Goal: Information Seeking & Learning: Learn about a topic

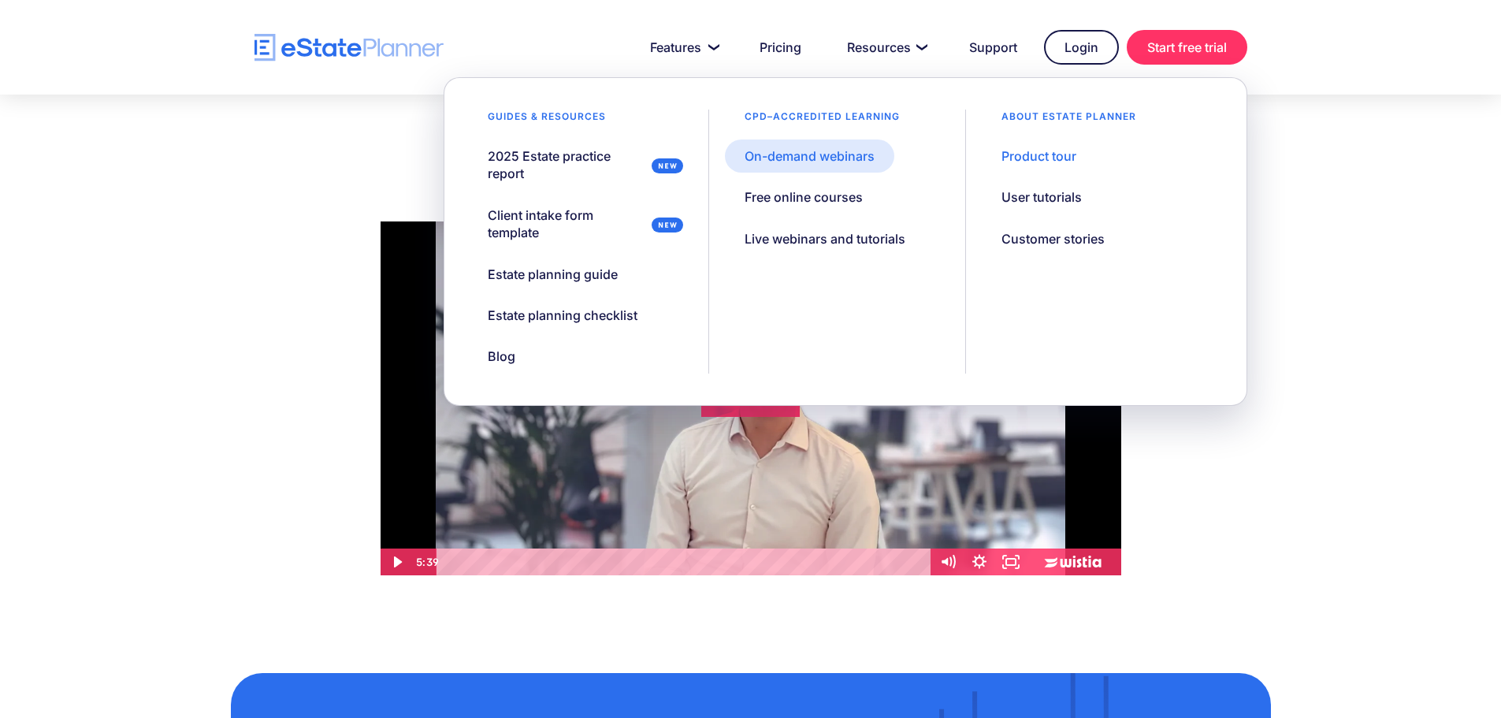
click at [828, 160] on div "On-demand webinars" at bounding box center [809, 155] width 130 height 17
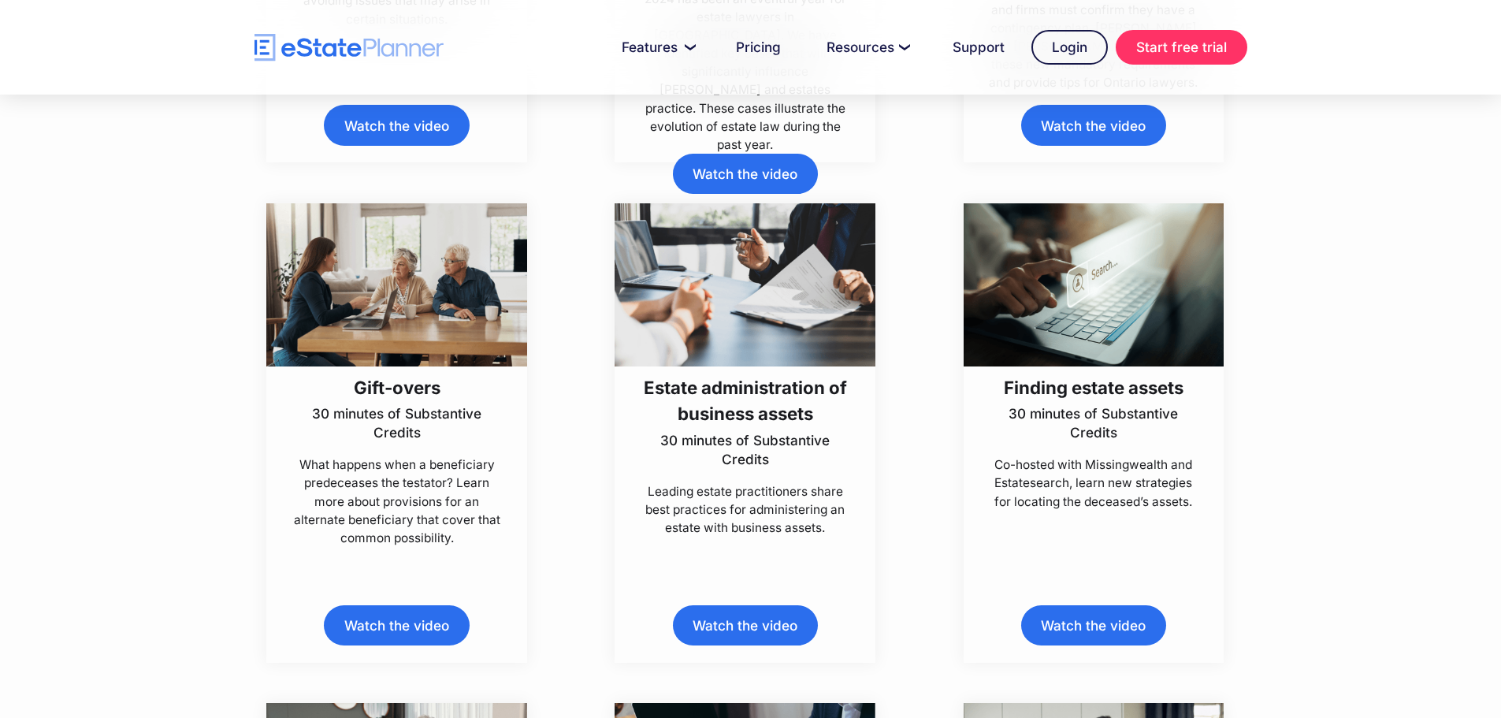
scroll to position [1890, 0]
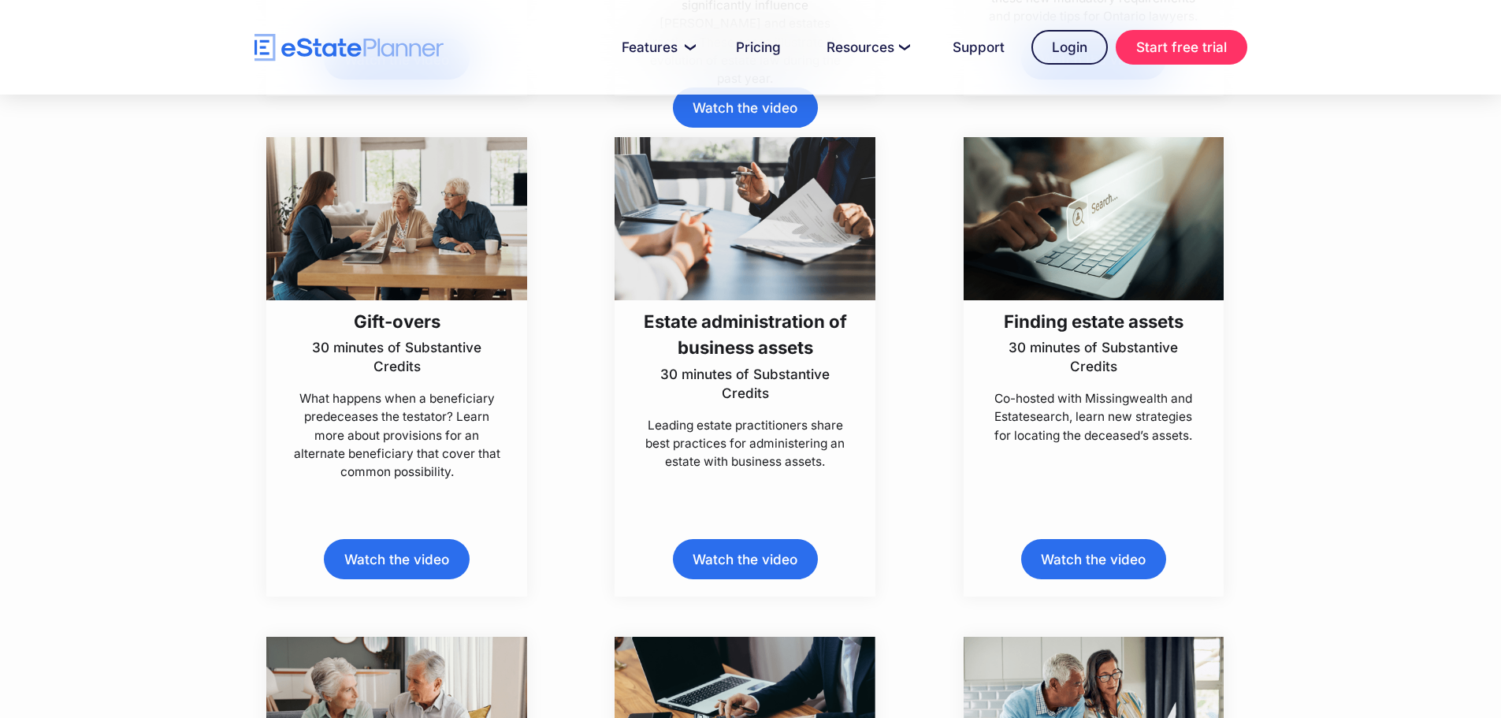
click at [780, 558] on link "Watch the video" at bounding box center [745, 559] width 145 height 40
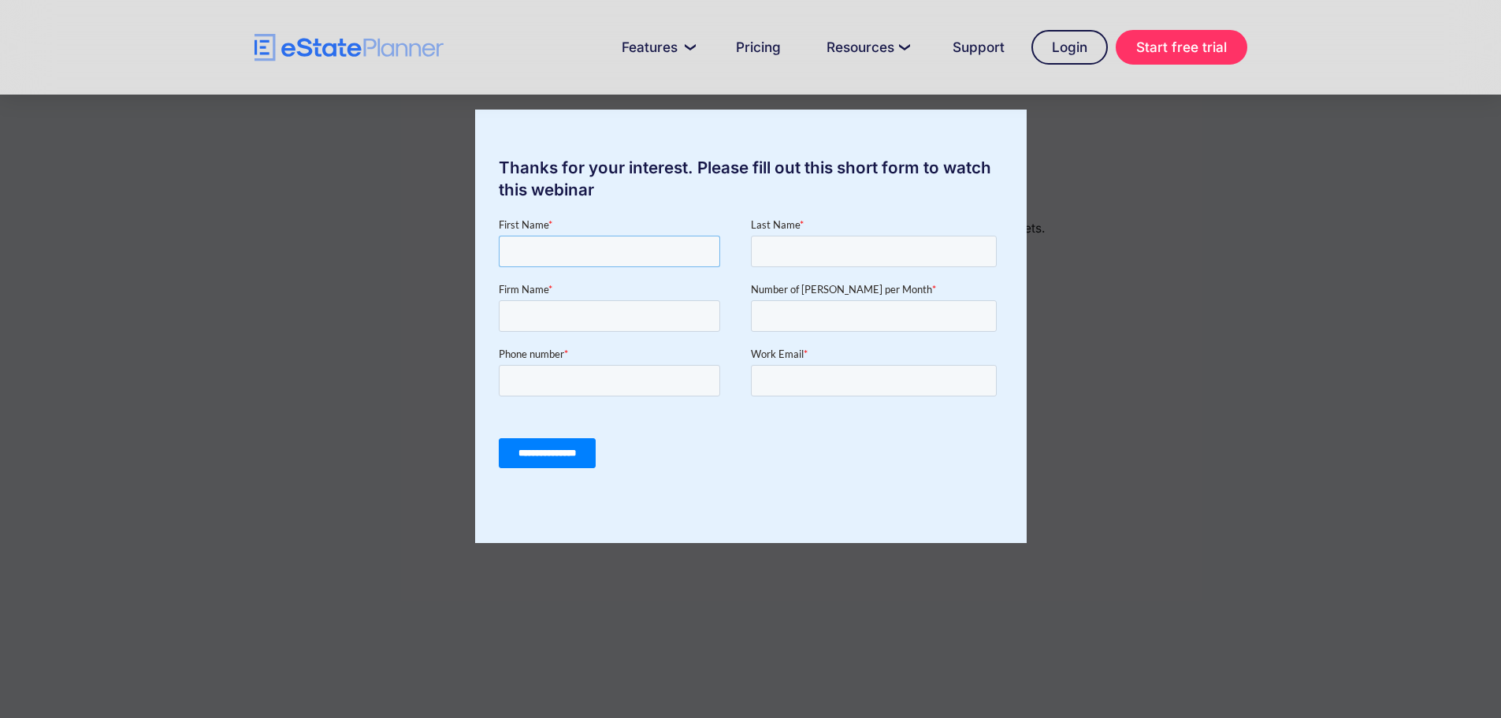
click at [710, 248] on input "First Name *" at bounding box center [608, 252] width 221 height 32
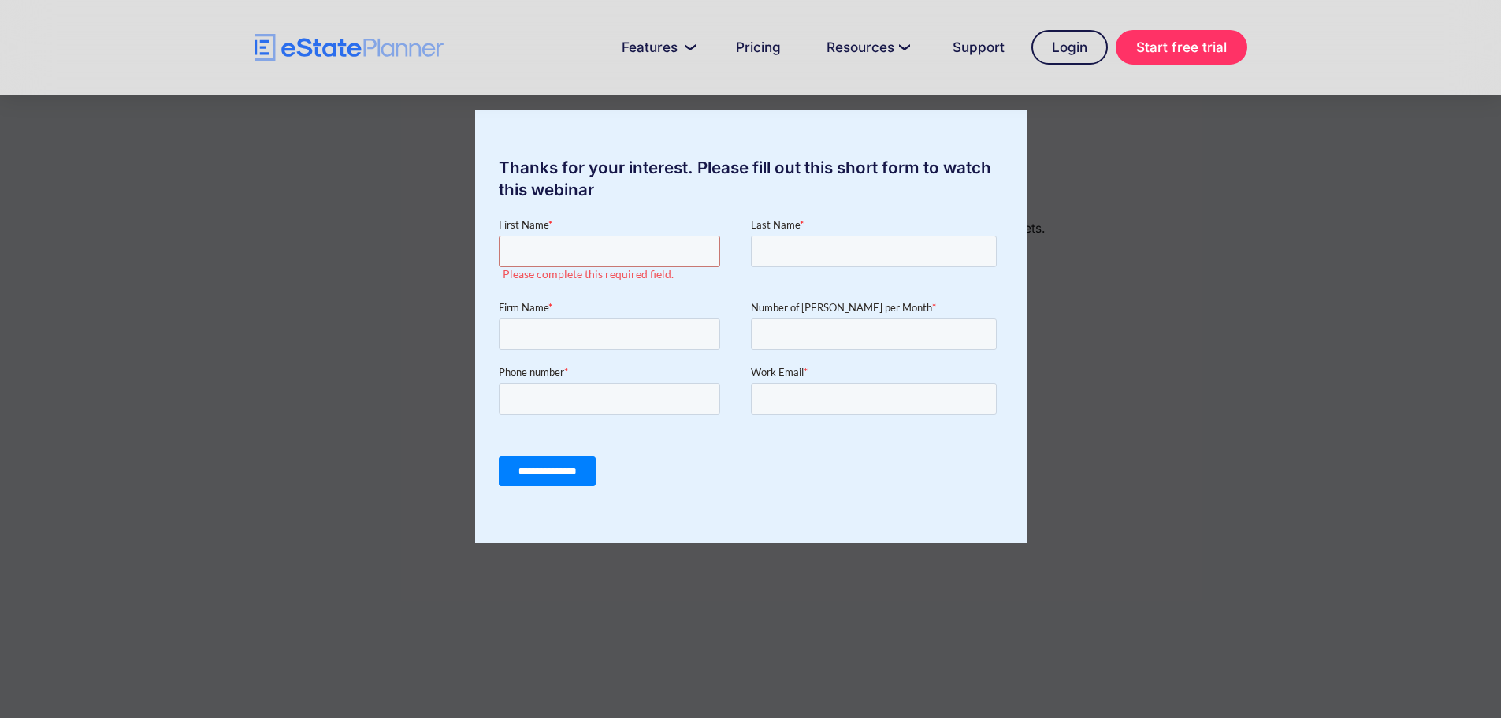
click at [1352, 321] on div "Thanks for your interest. Please fill out this short form to watch this webinar" at bounding box center [750, 359] width 1501 height 718
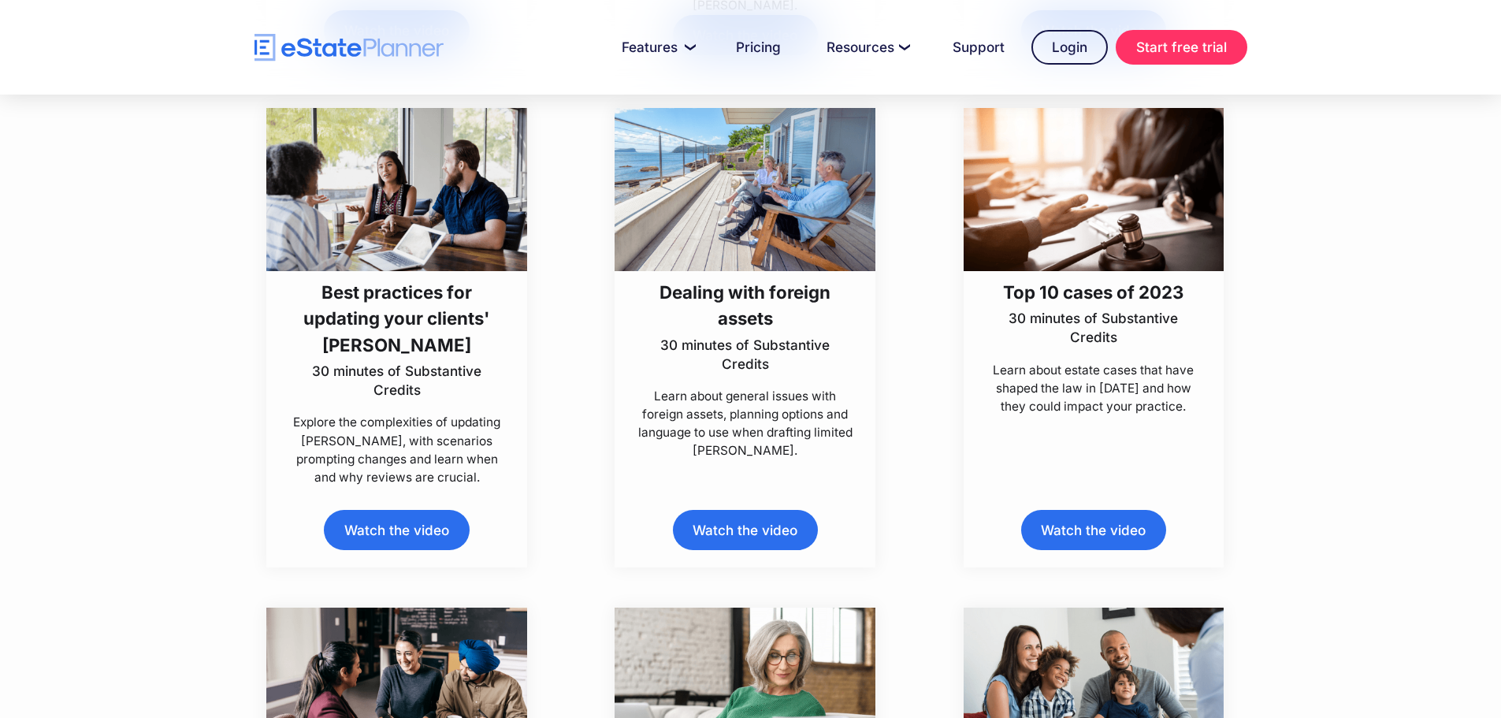
scroll to position [4569, 0]
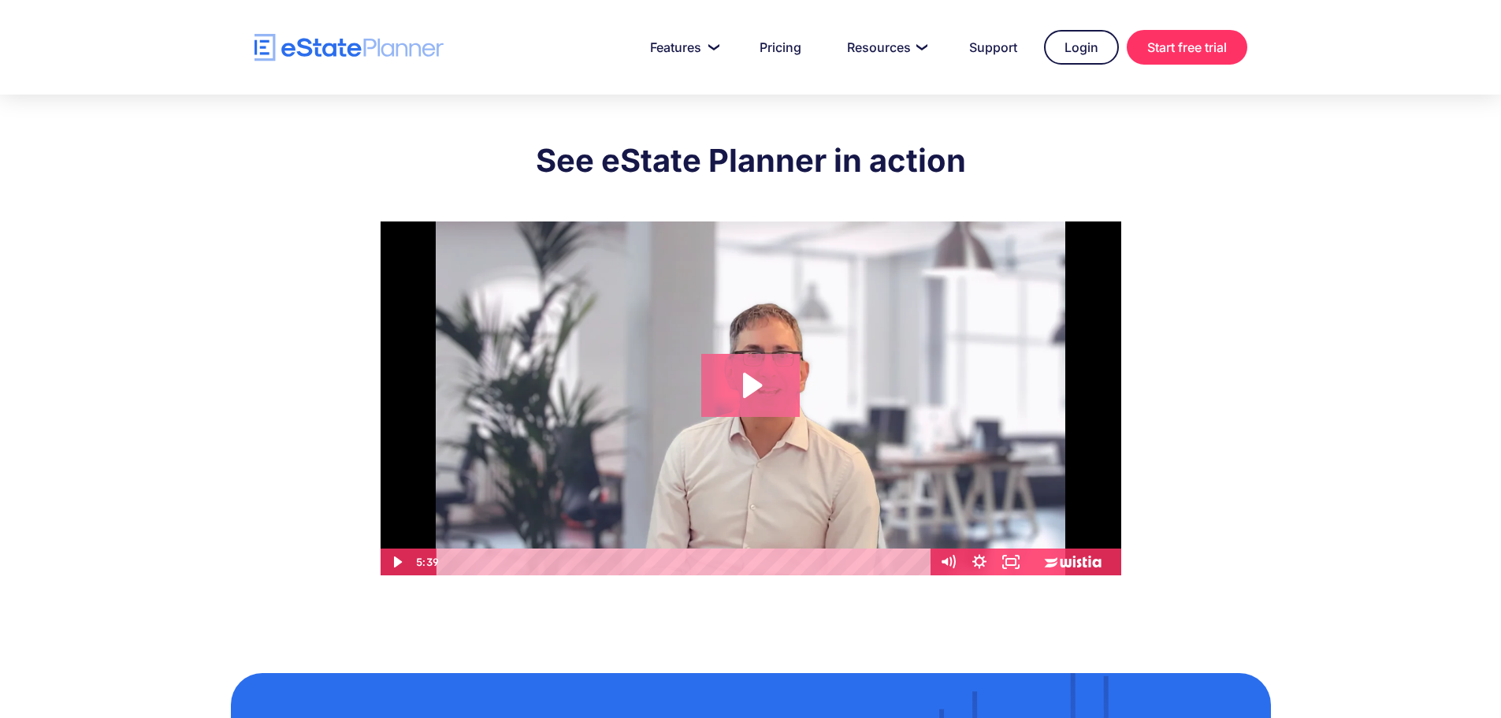
click at [742, 386] on icon "Play Video: eState Product Demo Video" at bounding box center [750, 385] width 98 height 63
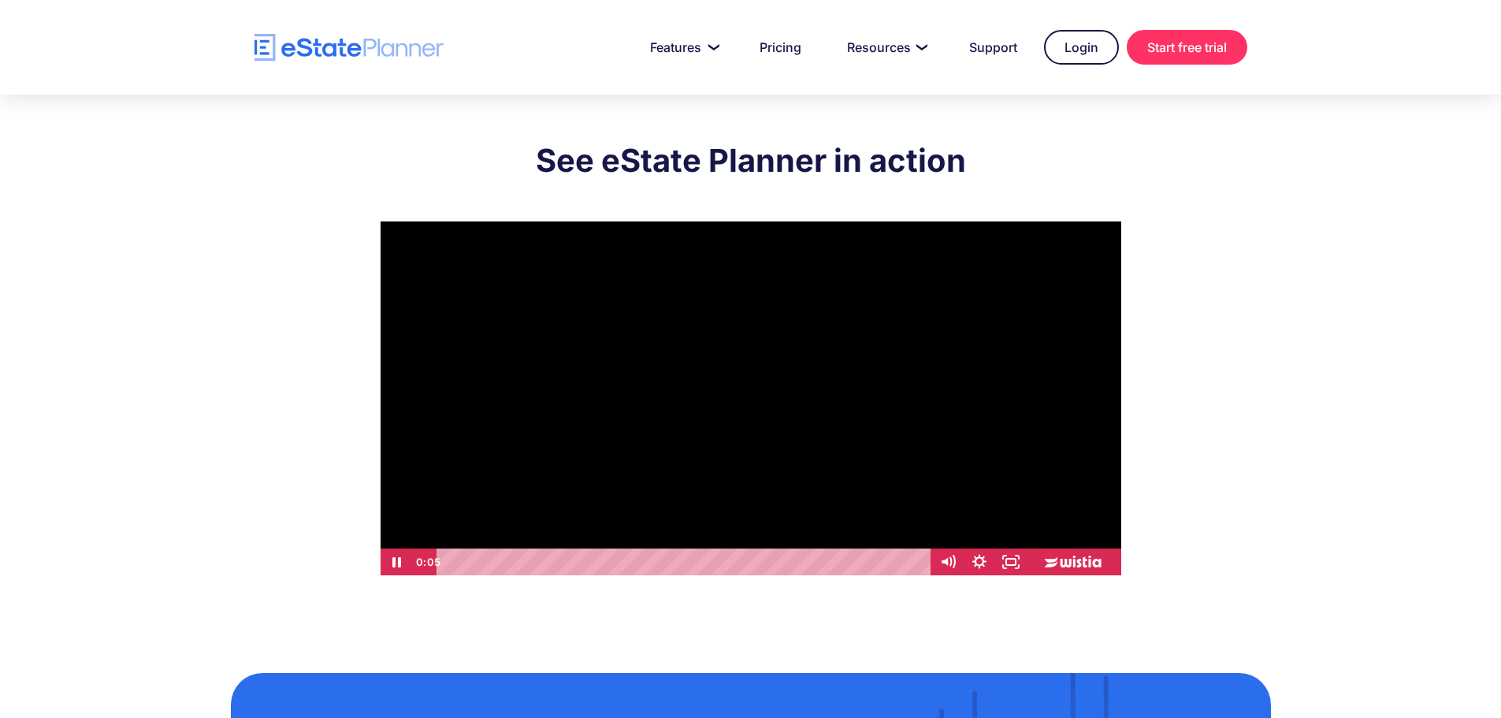
click at [454, 562] on div "Playbar" at bounding box center [685, 561] width 475 height 27
drag, startPoint x: 453, startPoint y: 562, endPoint x: 443, endPoint y: 562, distance: 9.5
click at [444, 562] on div "Playbar" at bounding box center [448, 562] width 9 height 9
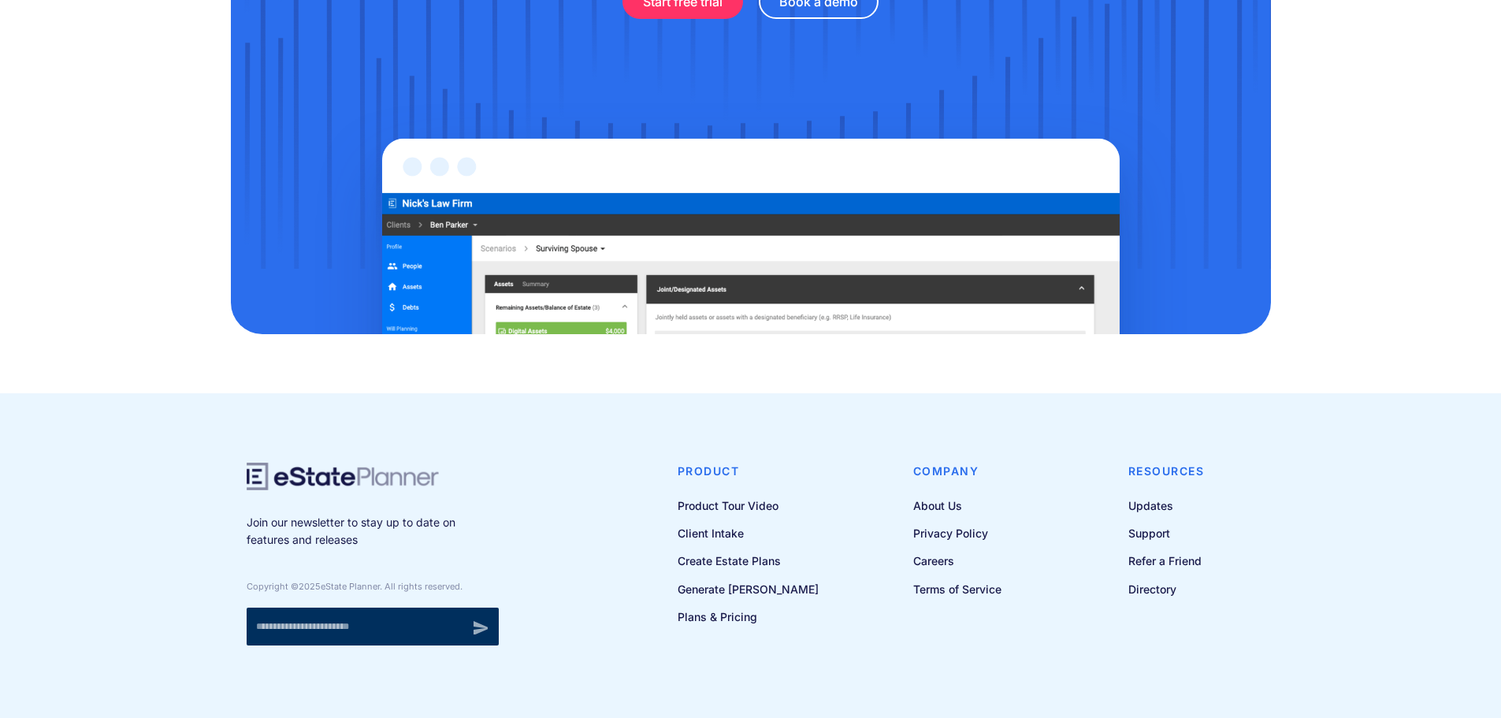
scroll to position [943, 0]
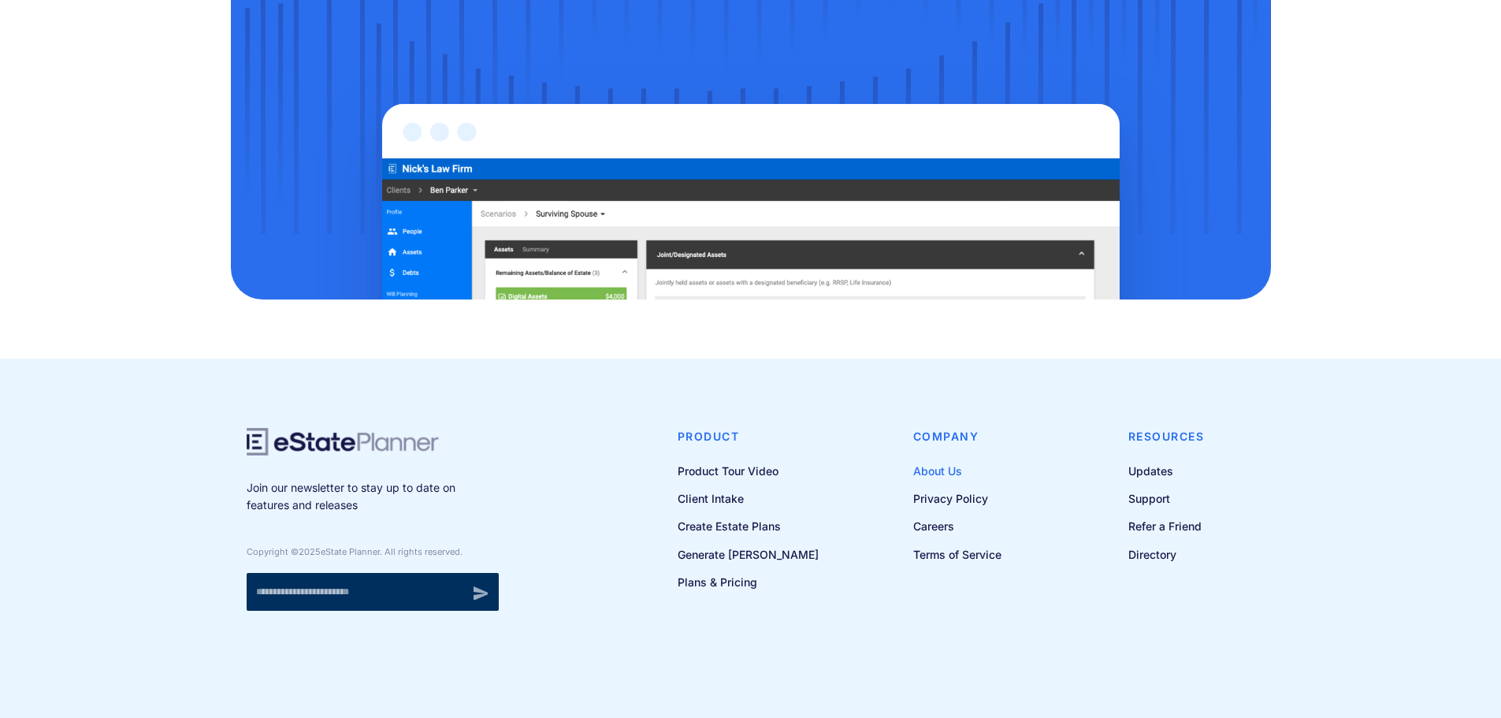
click at [939, 473] on link "About Us" at bounding box center [957, 471] width 88 height 20
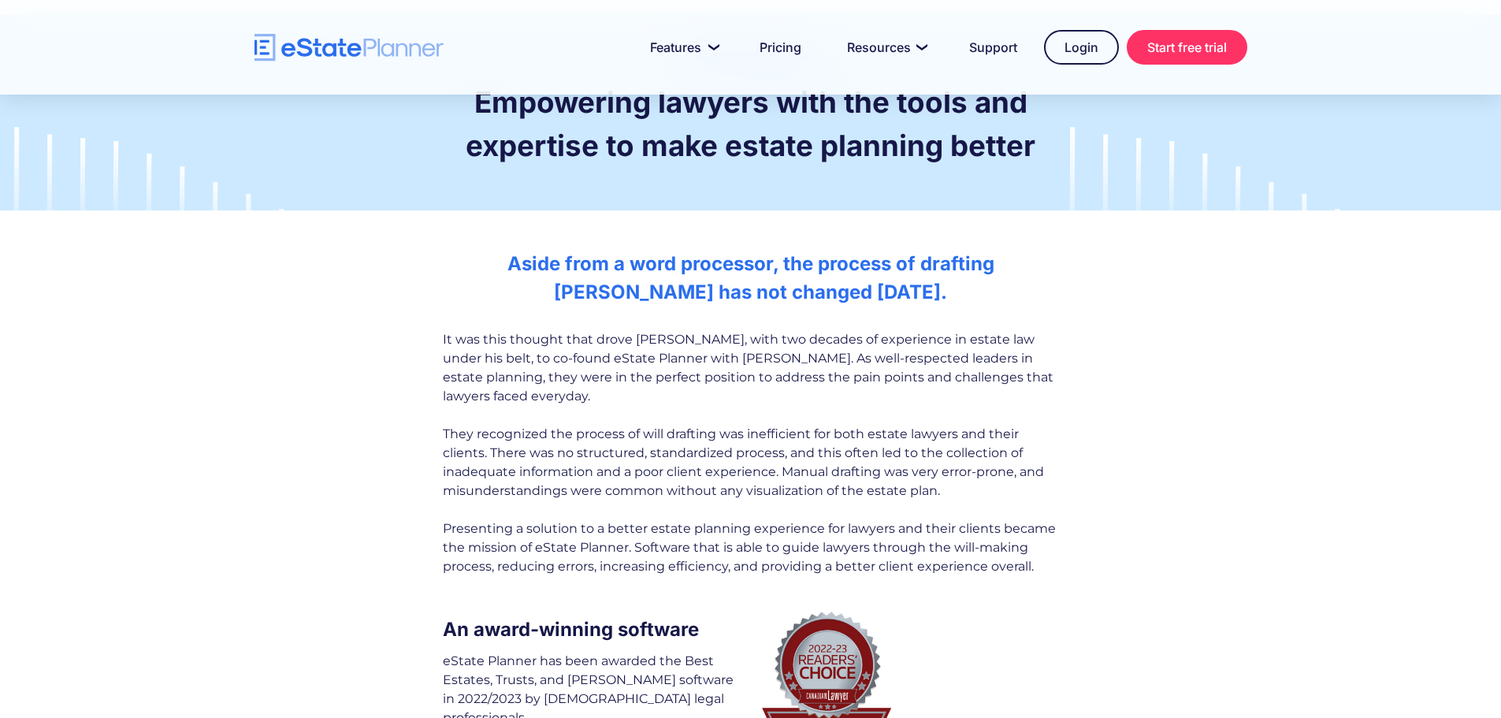
scroll to position [79, 0]
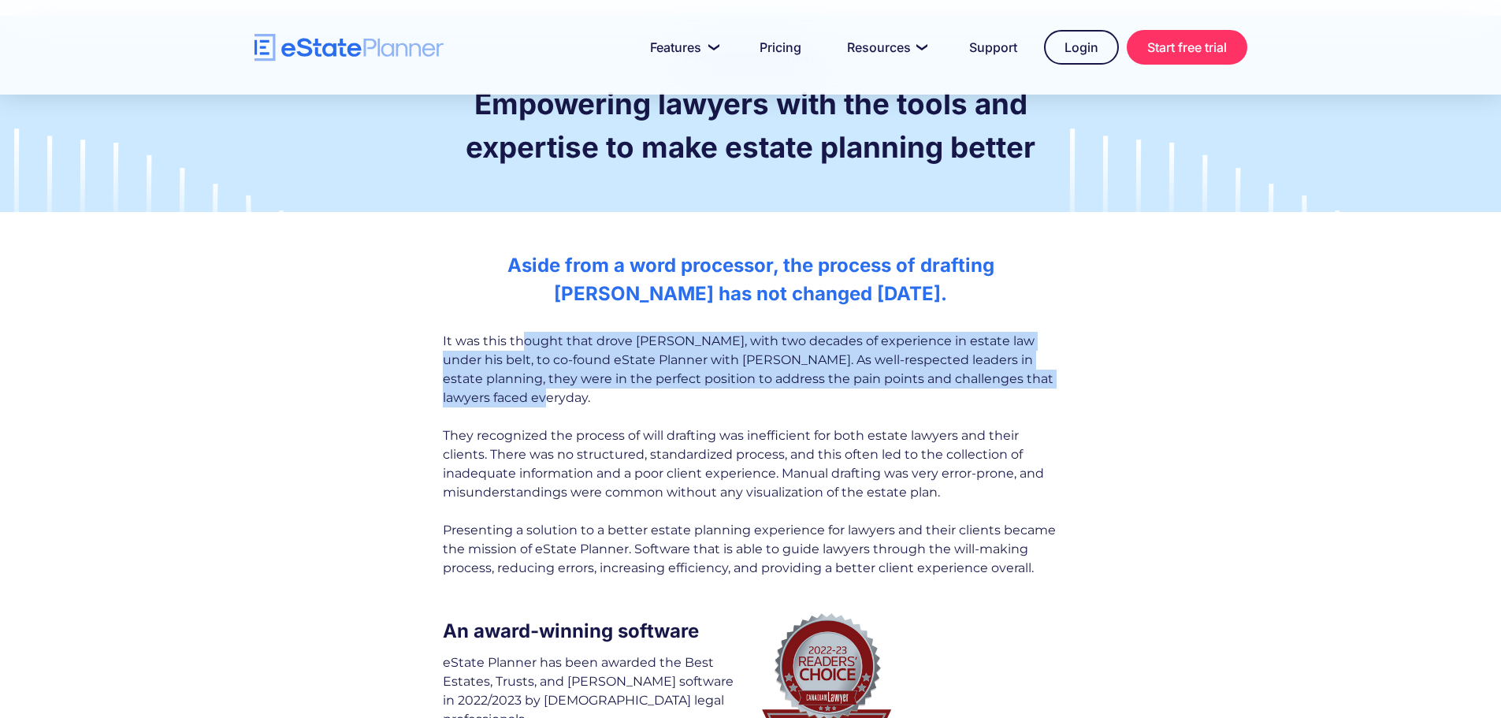
drag, startPoint x: 525, startPoint y: 344, endPoint x: 985, endPoint y: 399, distance: 462.4
click at [985, 399] on div "It was this thought that drove [PERSON_NAME], with two decades of experience in…" at bounding box center [750, 455] width 615 height 246
click at [996, 54] on link "Support" at bounding box center [993, 48] width 86 height 32
